Goal: Navigation & Orientation: Find specific page/section

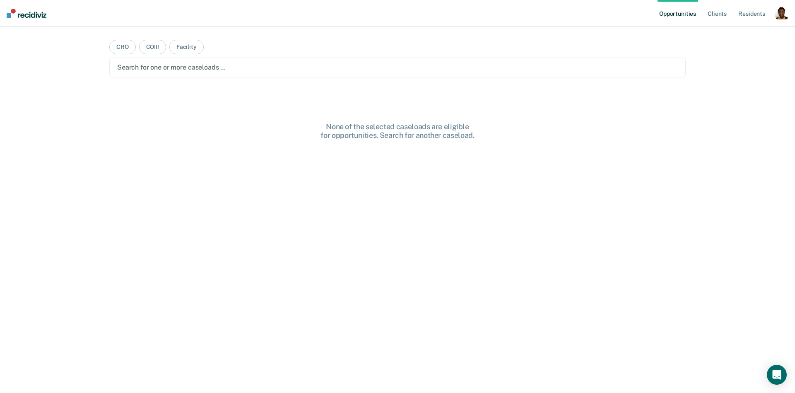
click at [779, 15] on div "button" at bounding box center [781, 12] width 13 height 13
click at [738, 31] on link "Profile" at bounding box center [748, 33] width 67 height 7
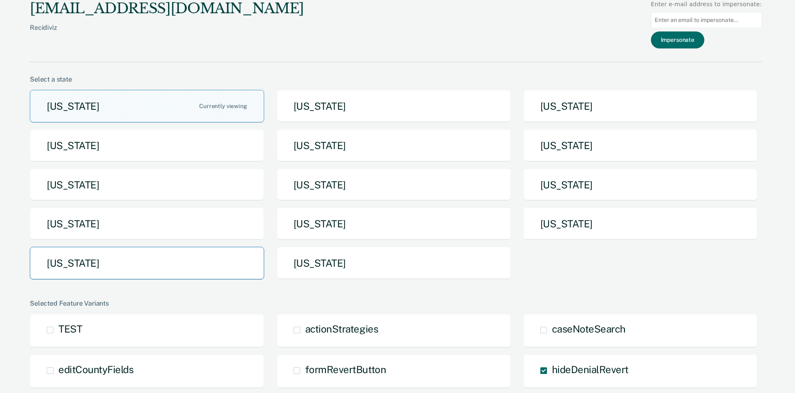
click at [77, 260] on button "[US_STATE]" at bounding box center [147, 263] width 234 height 33
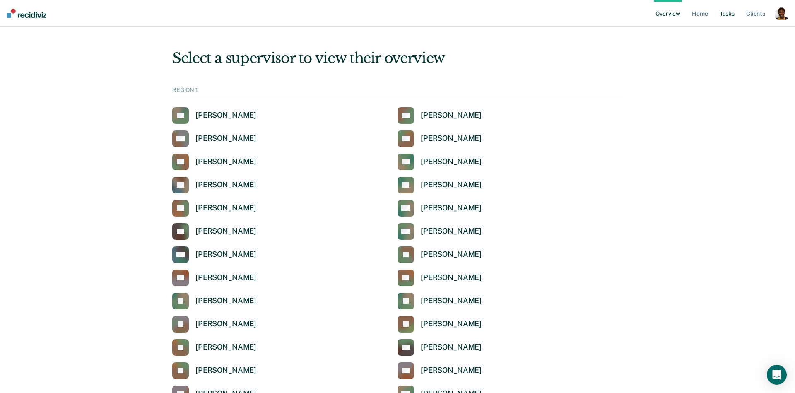
click at [732, 16] on link "Tasks" at bounding box center [727, 13] width 18 height 26
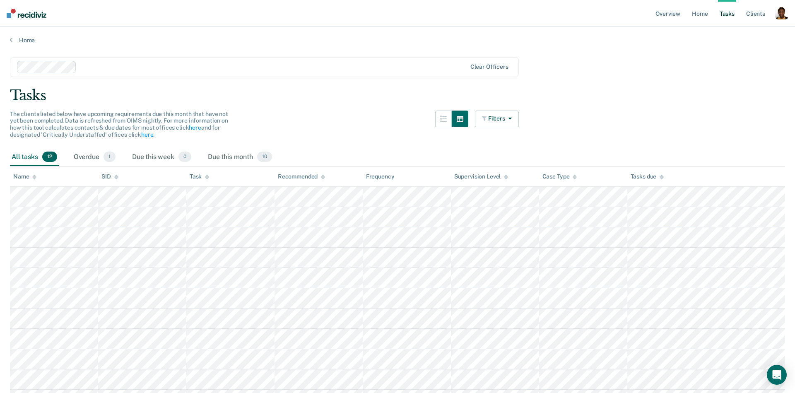
scroll to position [70, 0]
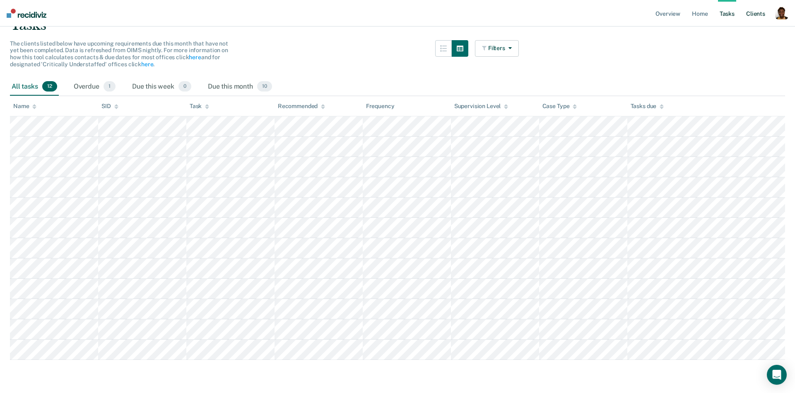
click at [761, 17] on link "Client s" at bounding box center [755, 13] width 22 height 26
